Goal: Transaction & Acquisition: Purchase product/service

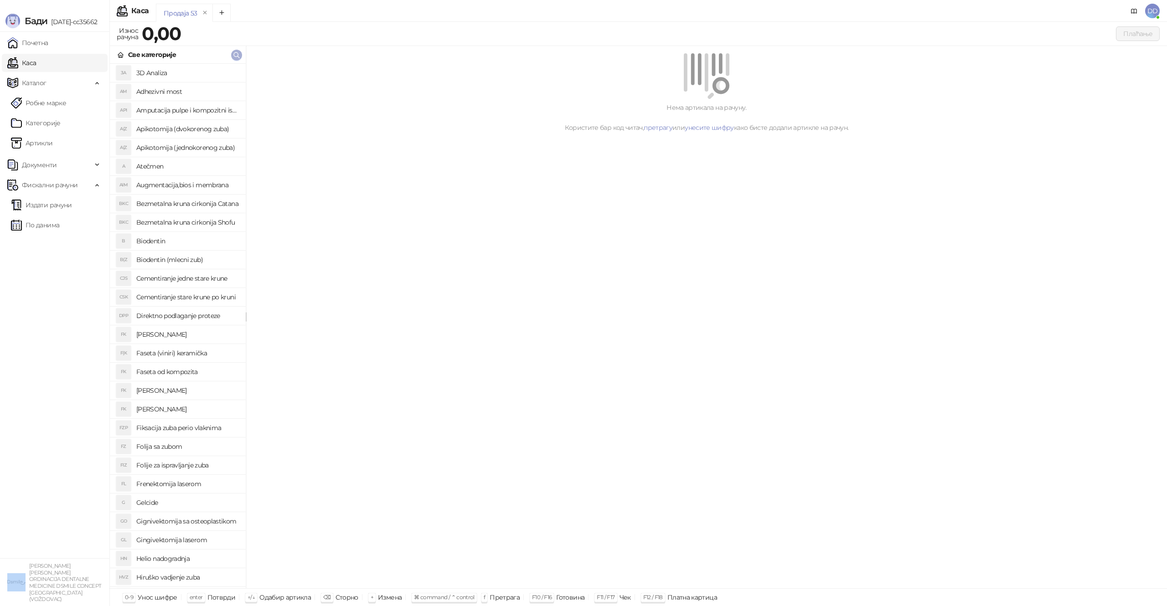
click at [238, 57] on icon "button" at bounding box center [236, 55] width 7 height 7
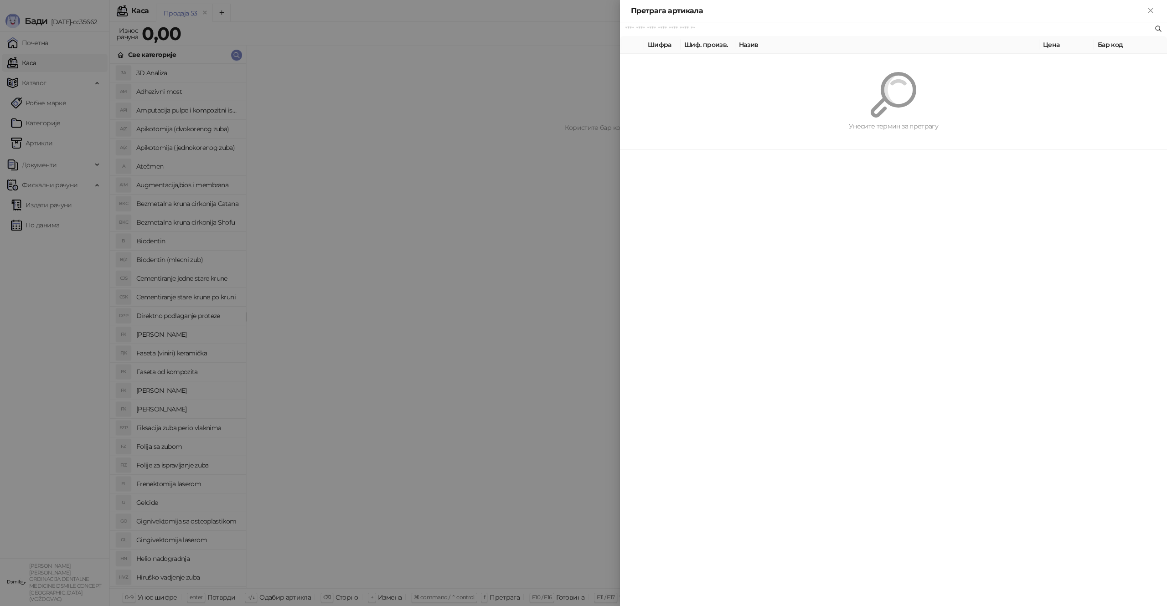
type input "*"
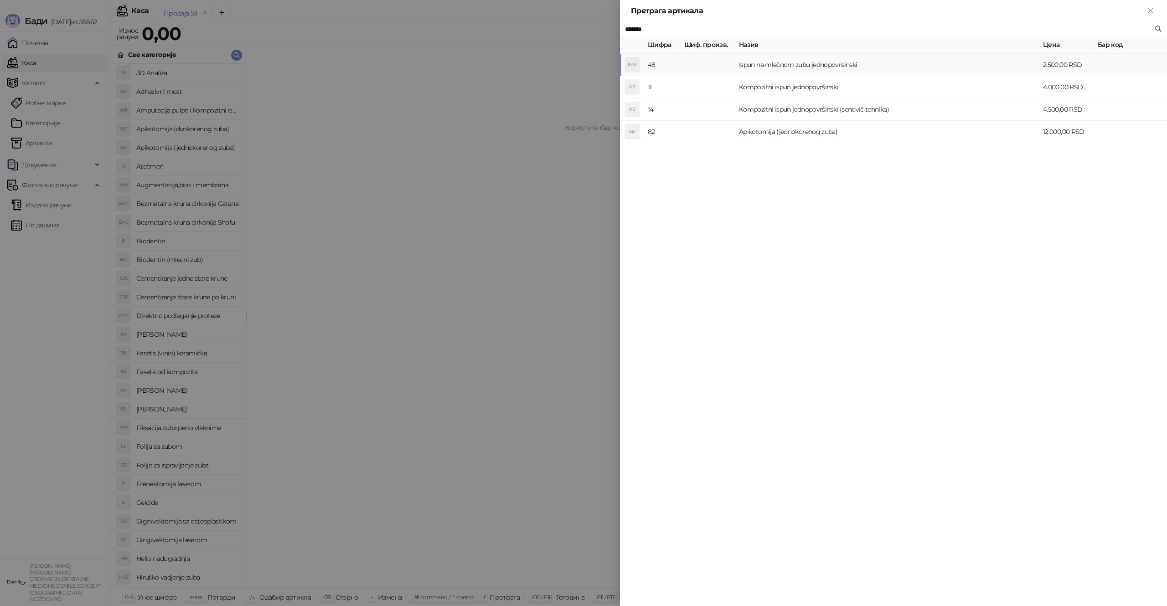
type input "*******"
click at [738, 67] on td "Ispun na mlečnom zubu jednopovrsinski" at bounding box center [887, 65] width 304 height 22
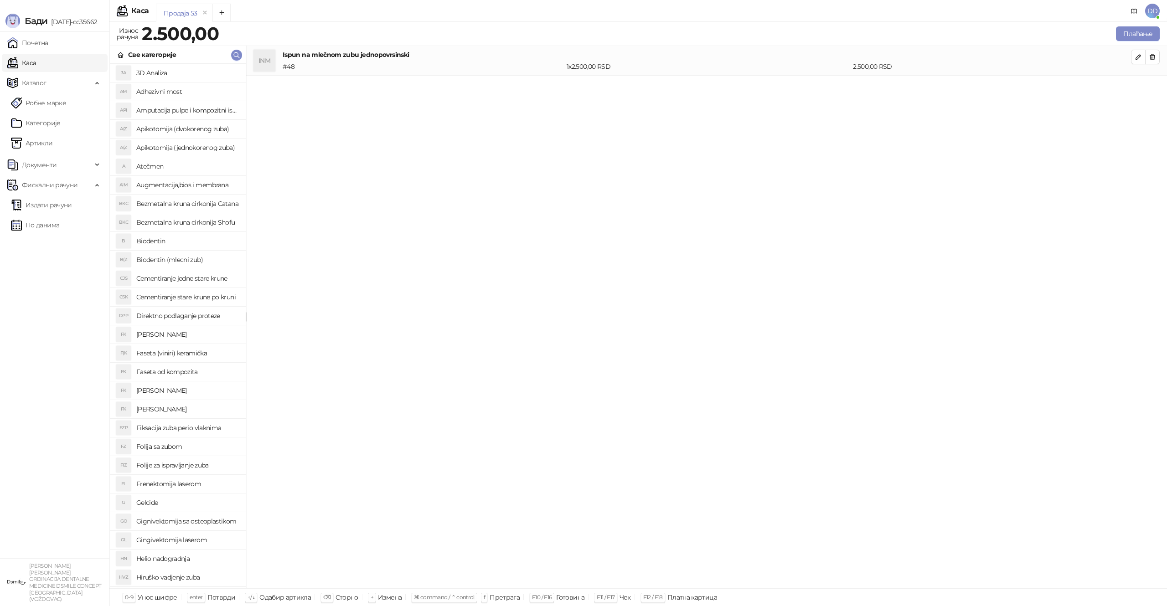
click at [414, 63] on div "# 48" at bounding box center [423, 67] width 284 height 10
drag, startPoint x: 414, startPoint y: 63, endPoint x: 466, endPoint y: 59, distance: 51.7
click at [414, 63] on div "# 48" at bounding box center [423, 67] width 284 height 10
click at [1140, 39] on button "Плаћање" at bounding box center [1138, 33] width 44 height 15
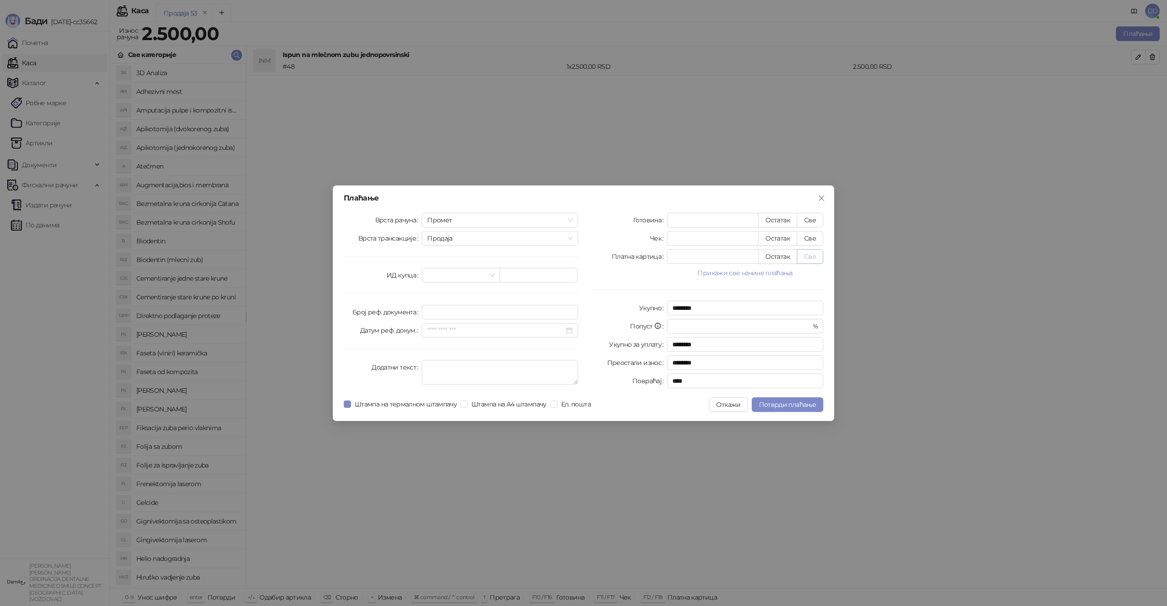
click at [812, 259] on button "Све" at bounding box center [810, 256] width 26 height 15
type input "****"
click at [769, 403] on span "Потврди плаћање" at bounding box center [787, 405] width 57 height 8
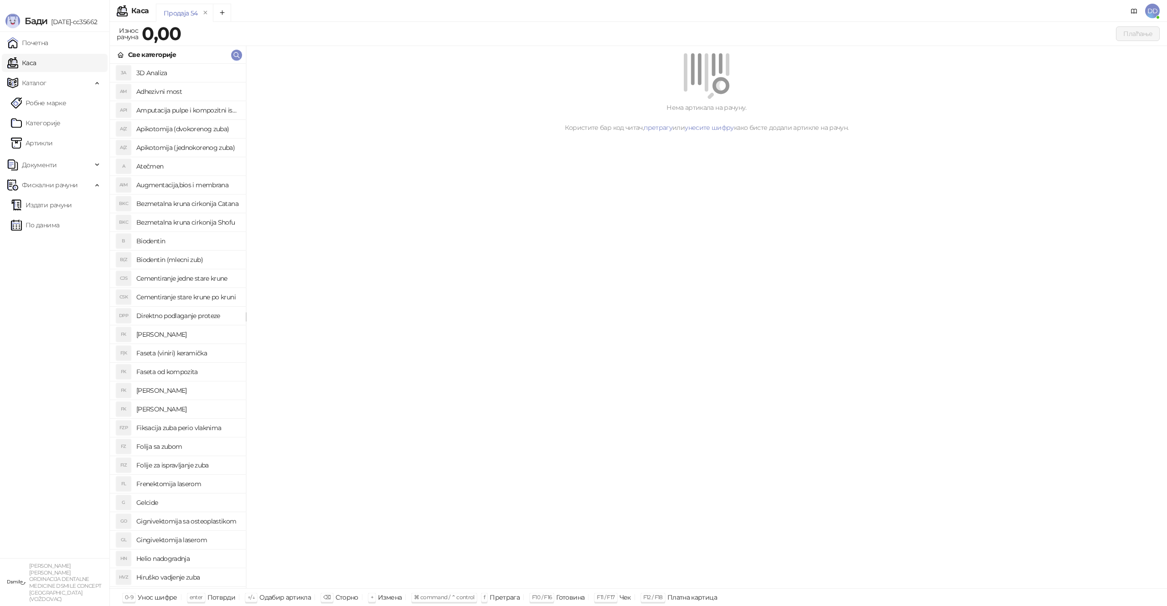
click at [735, 426] on div "Нема артикала на рачуну. Користите бар код читач, претрагу или унесите шифру ка…" at bounding box center [706, 317] width 921 height 543
click at [801, 245] on div "Нема артикала на рачуну. Користите бар код читач, претрагу или унесите шифру ка…" at bounding box center [706, 317] width 921 height 543
